Goal: Information Seeking & Learning: Learn about a topic

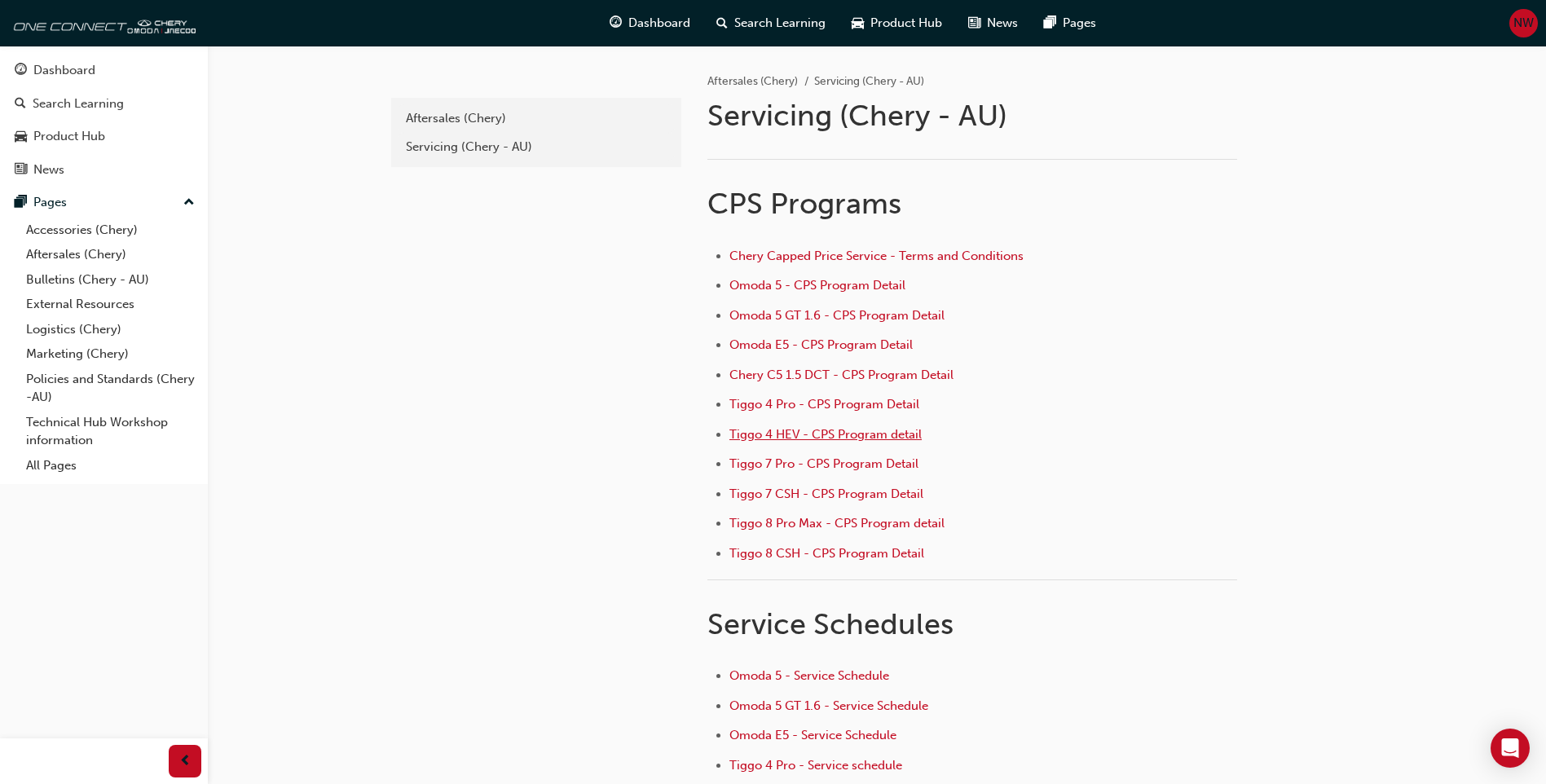
click at [751, 440] on span "Tiggo 4 HEV - CPS Program detail" at bounding box center [825, 433] width 192 height 15
click at [82, 278] on link "Bulletins (Chery - AU)" at bounding box center [110, 280] width 182 height 25
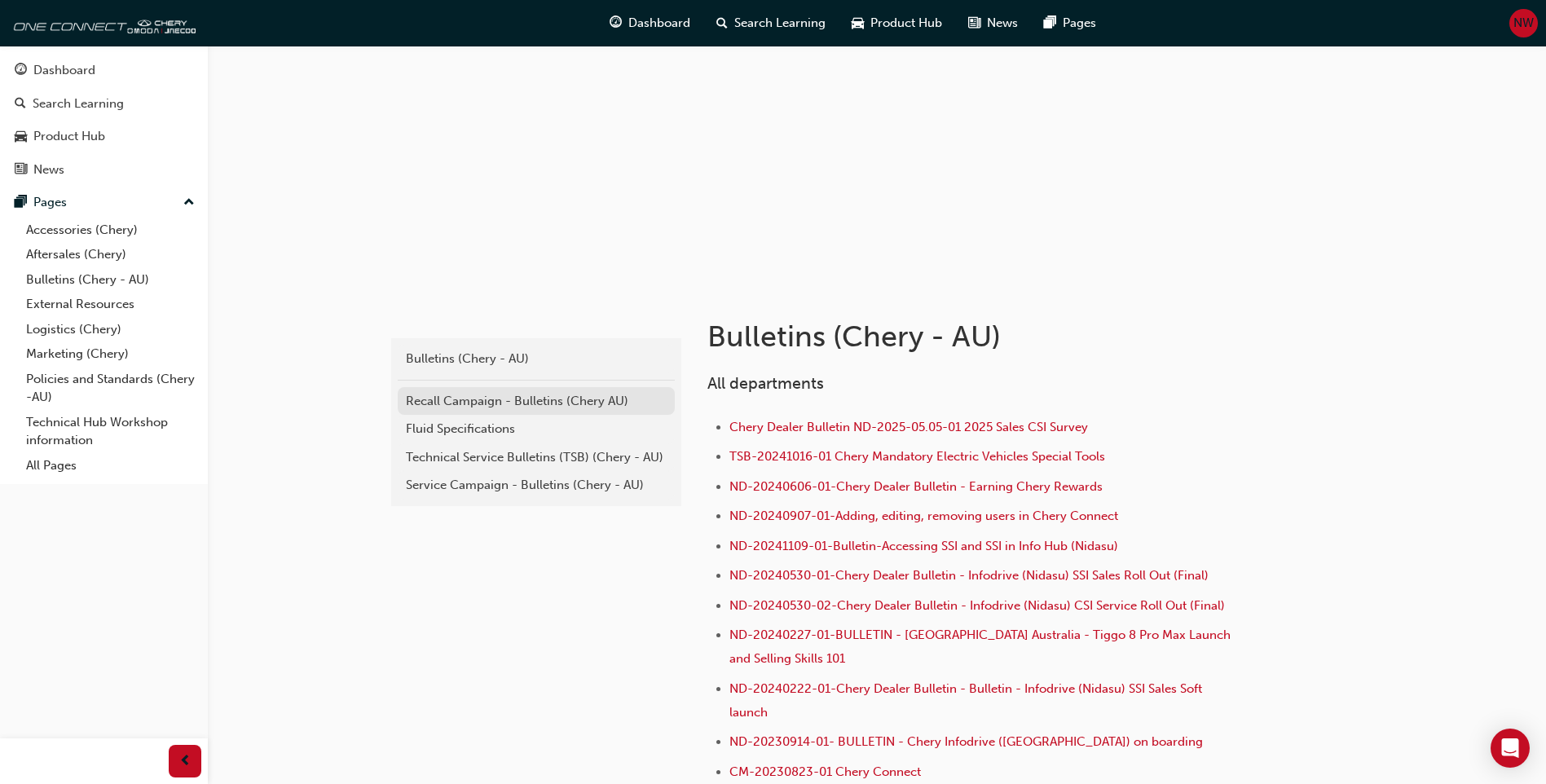
scroll to position [163, 0]
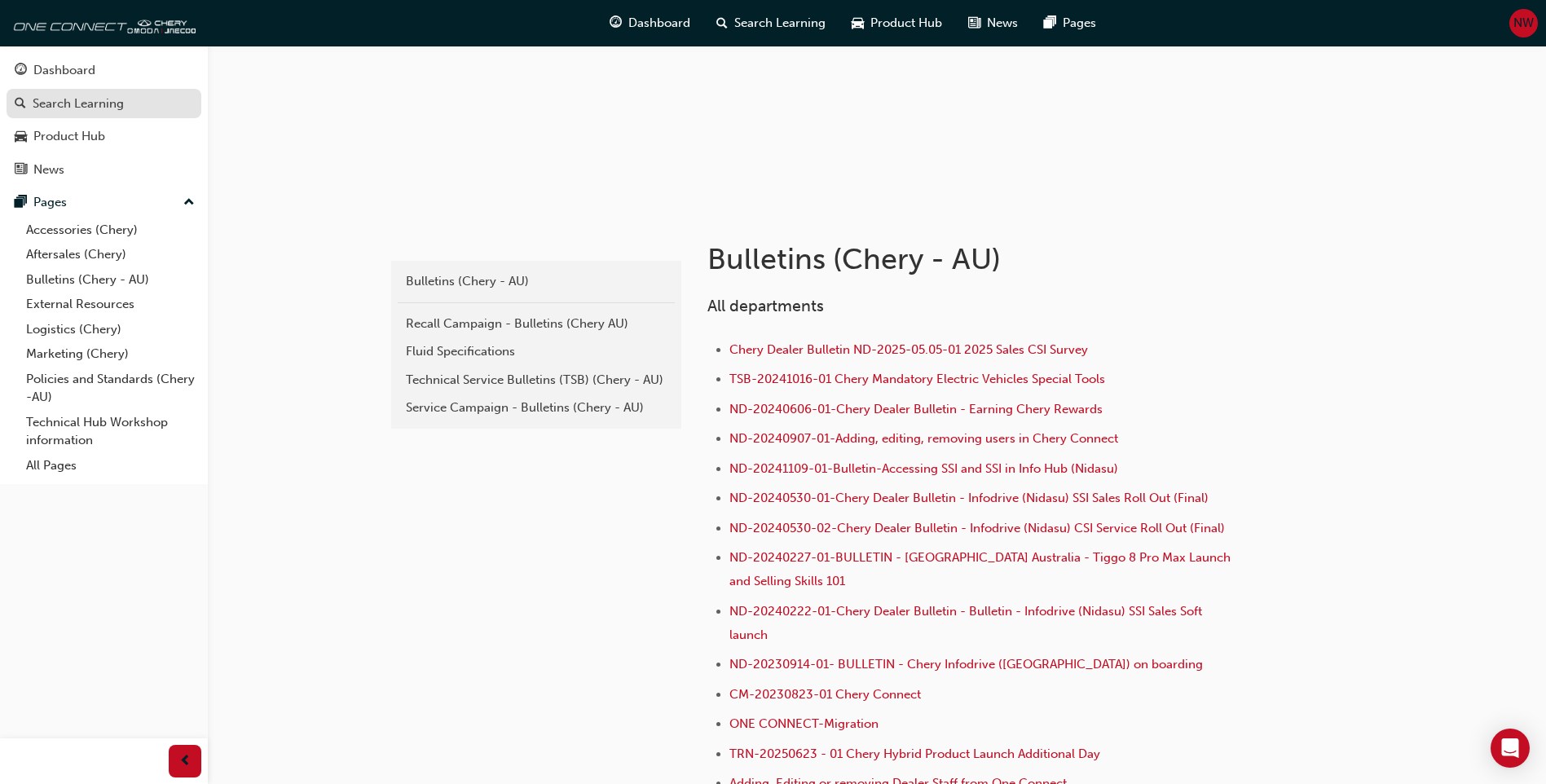
click at [116, 104] on div "Search Learning" at bounding box center [77, 103] width 91 height 19
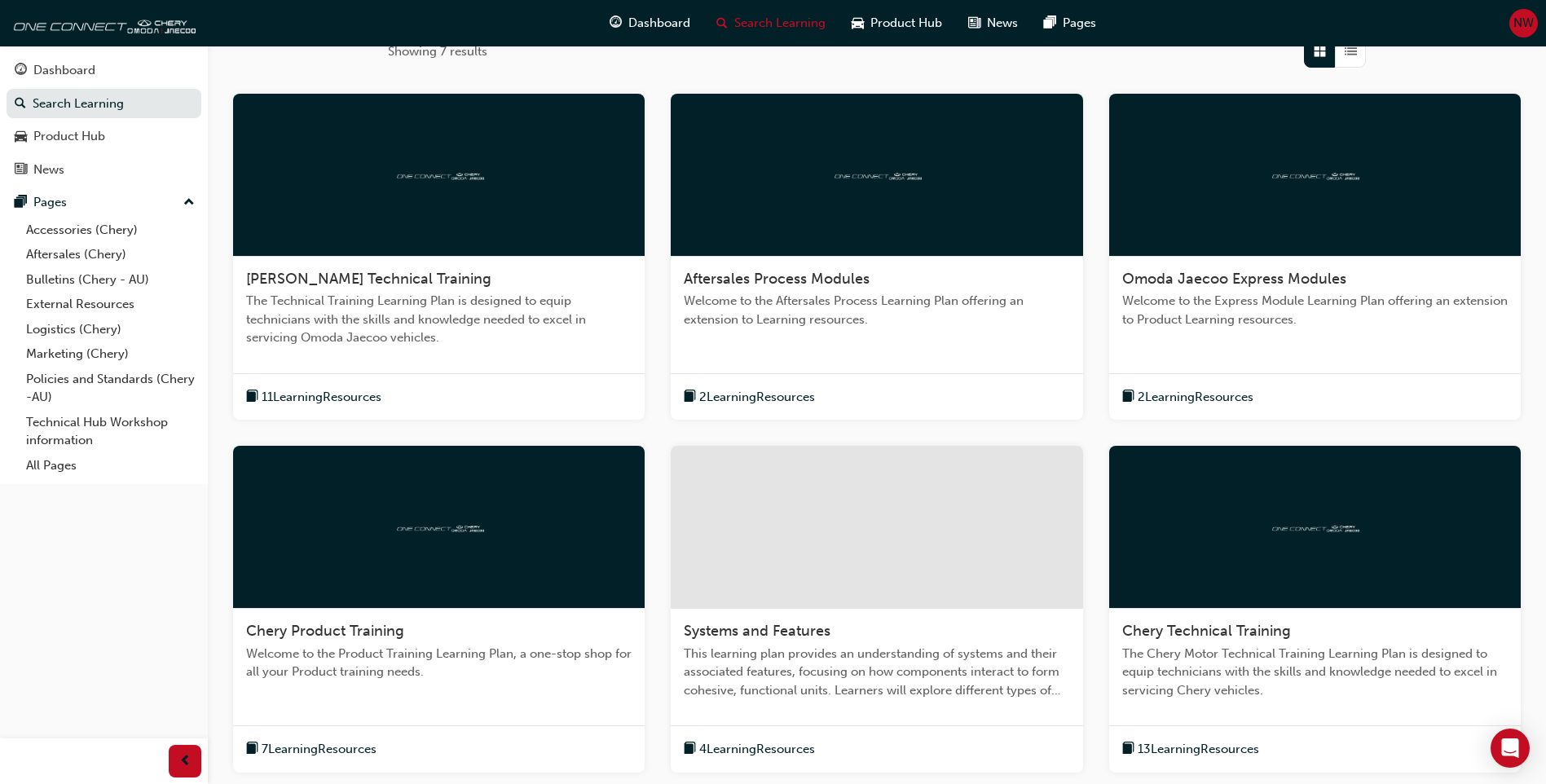
scroll to position [244, 0]
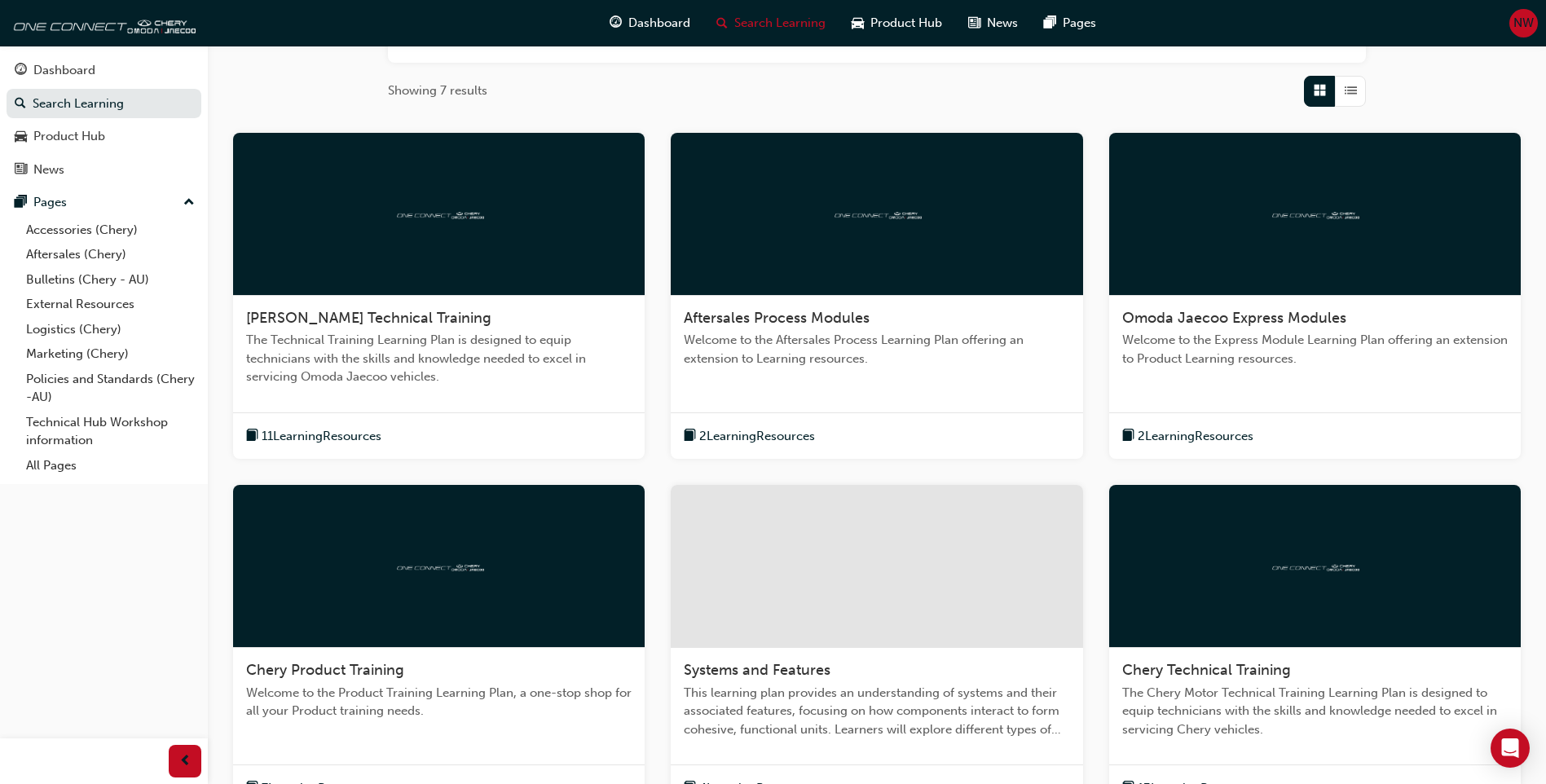
click at [902, 531] on div at bounding box center [876, 566] width 411 height 163
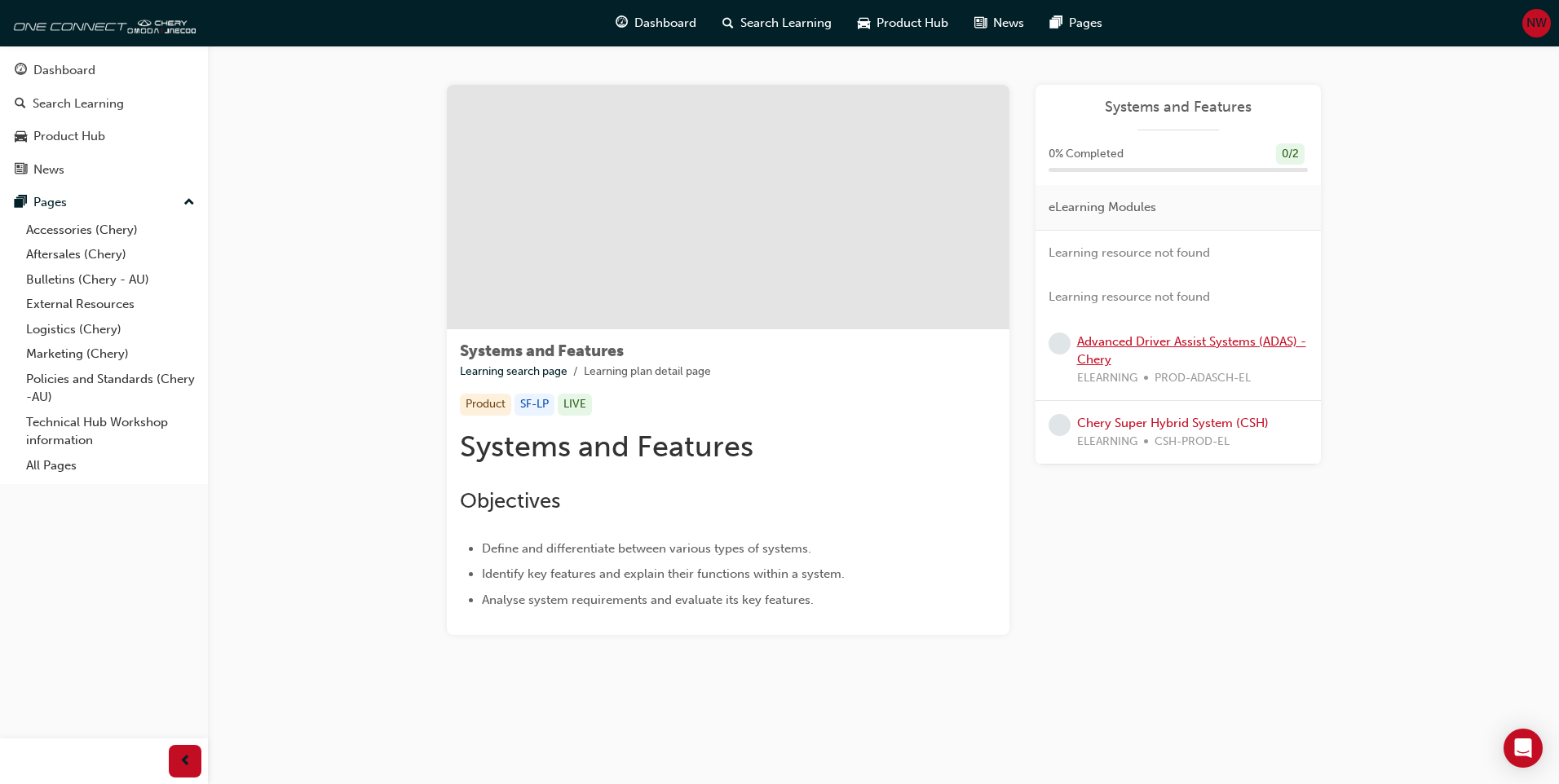
click at [1139, 345] on link "Advanced Driver Assist Systems (ADAS) - Chery" at bounding box center [1191, 351] width 229 height 33
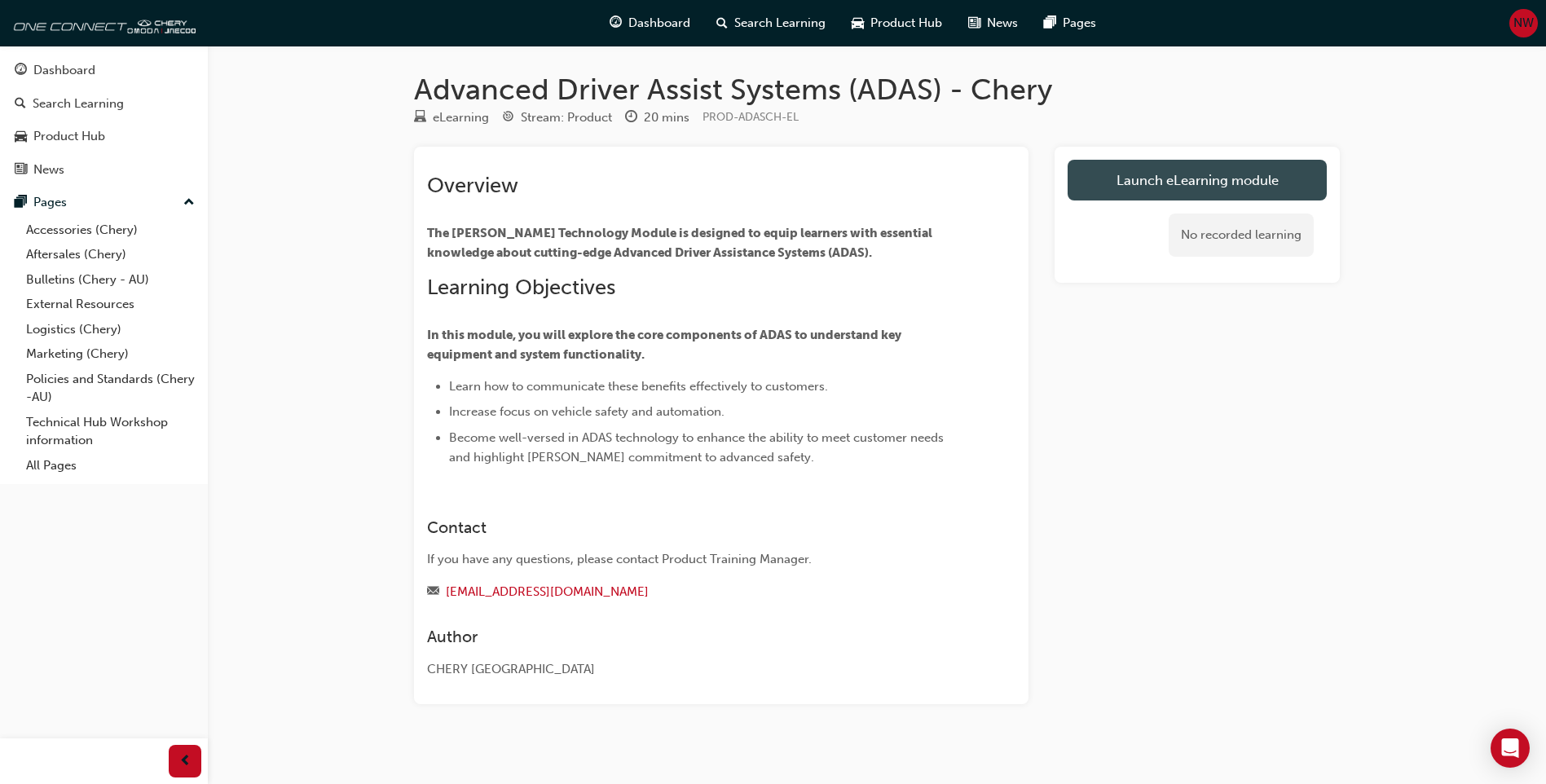
click at [1148, 183] on link "Launch eLearning module" at bounding box center [1196, 181] width 259 height 41
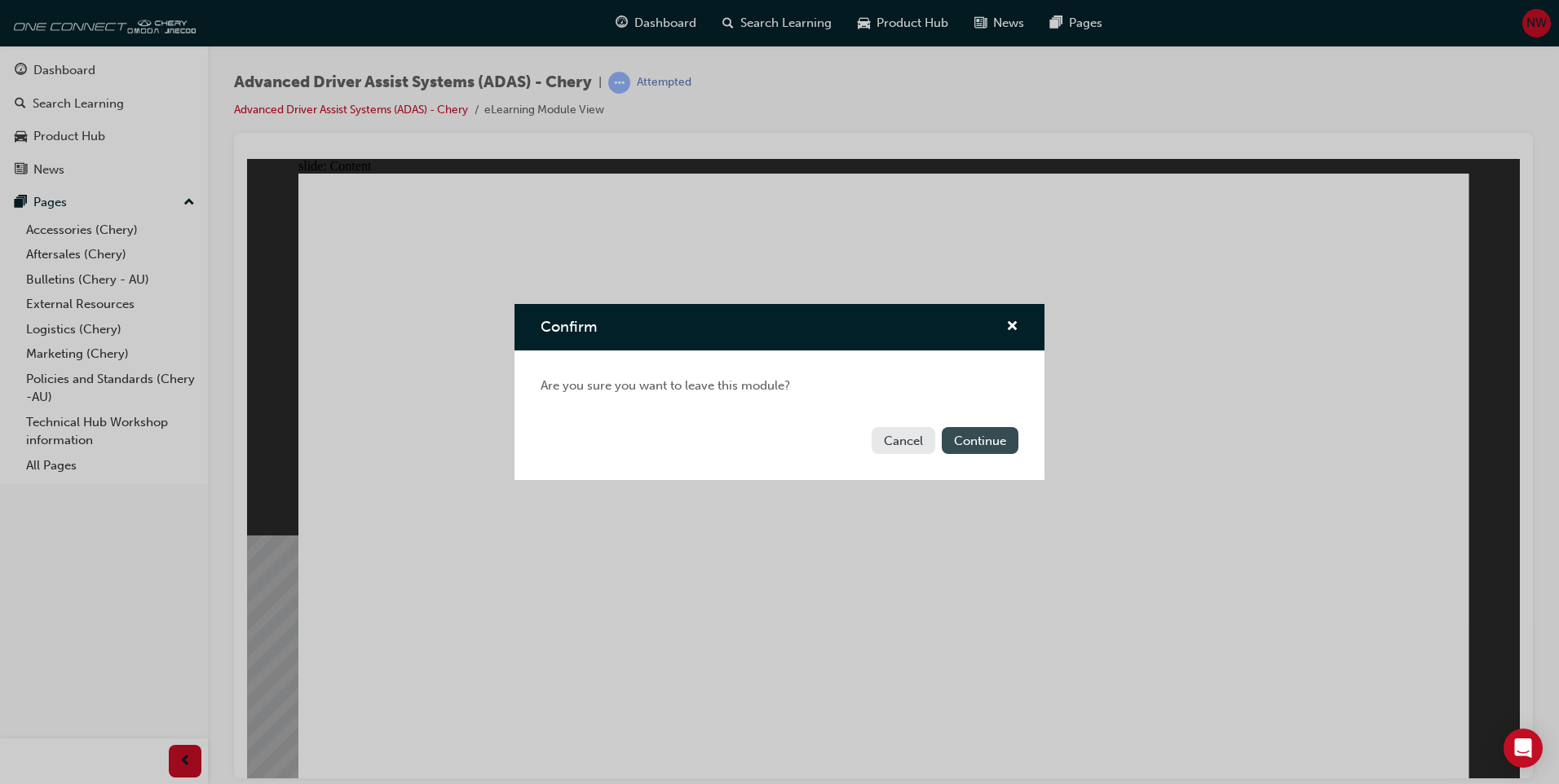
click at [994, 440] on button "Continue" at bounding box center [980, 440] width 76 height 27
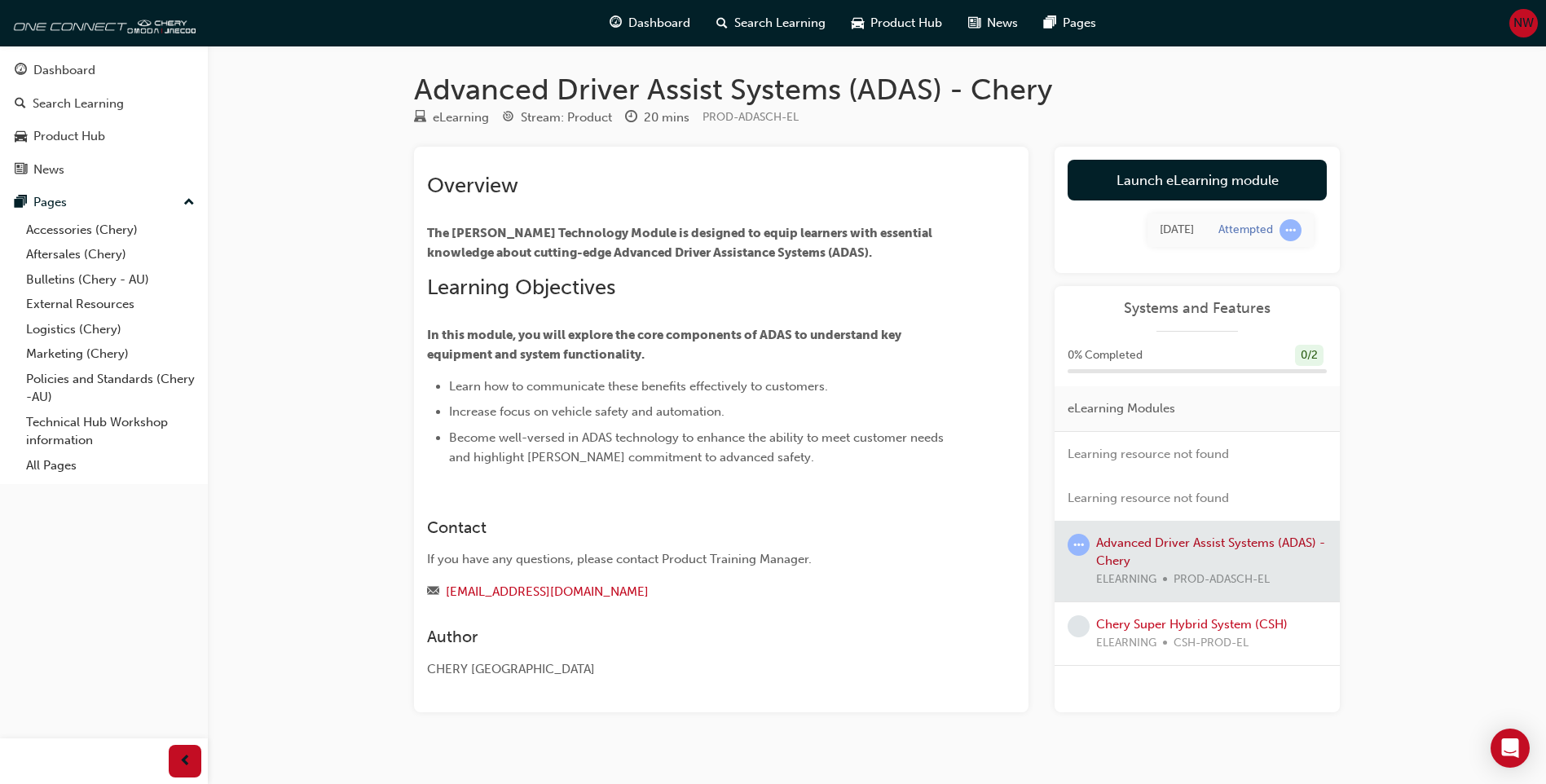
click at [624, 500] on div "Contact If you have any questions, please contact Product Training Manager. [EM…" at bounding box center [721, 547] width 588 height 109
